Goal: Task Accomplishment & Management: Manage account settings

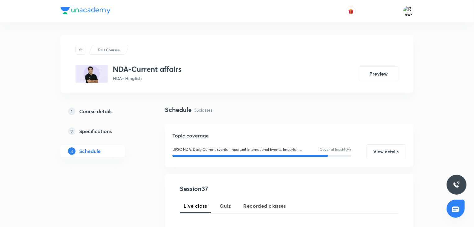
click at [98, 12] on img at bounding box center [86, 10] width 50 height 7
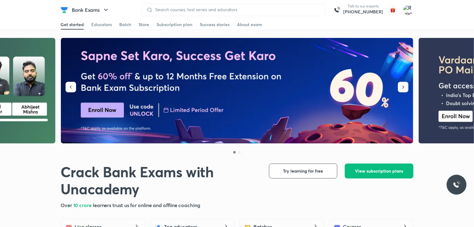
drag, startPoint x: 310, startPoint y: 2, endPoint x: 402, endPoint y: -27, distance: 97.5
click at [406, 8] on img at bounding box center [408, 10] width 11 height 11
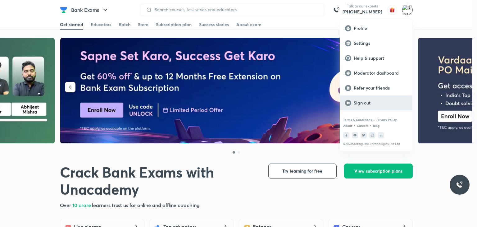
click at [365, 101] on p "Sign out" at bounding box center [381, 103] width 54 height 6
